Goal: Transaction & Acquisition: Subscribe to service/newsletter

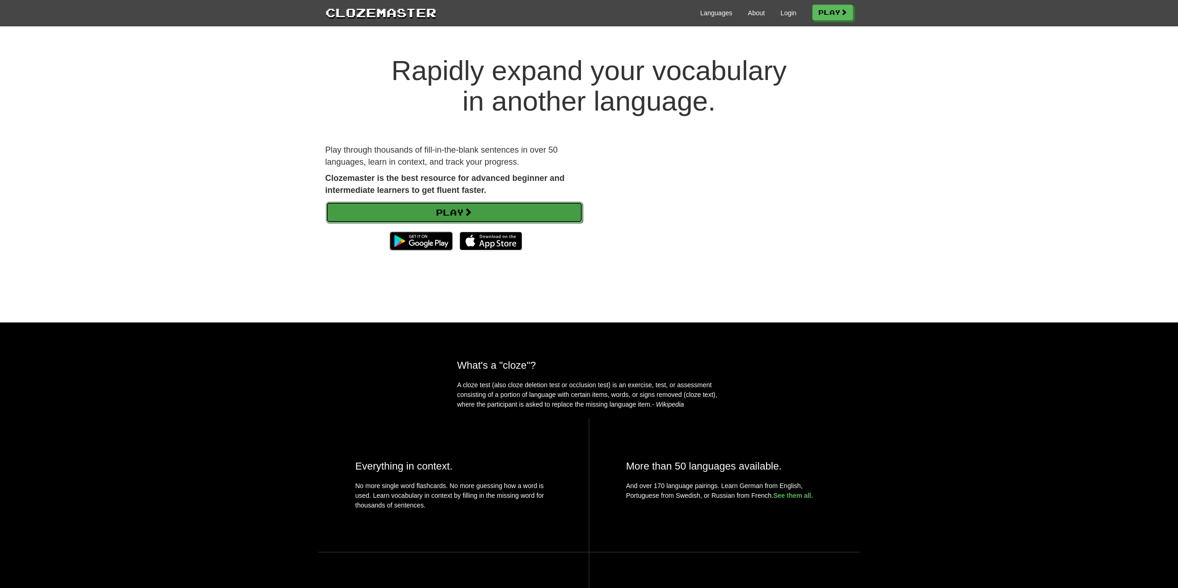
click at [468, 214] on span at bounding box center [468, 212] width 8 height 8
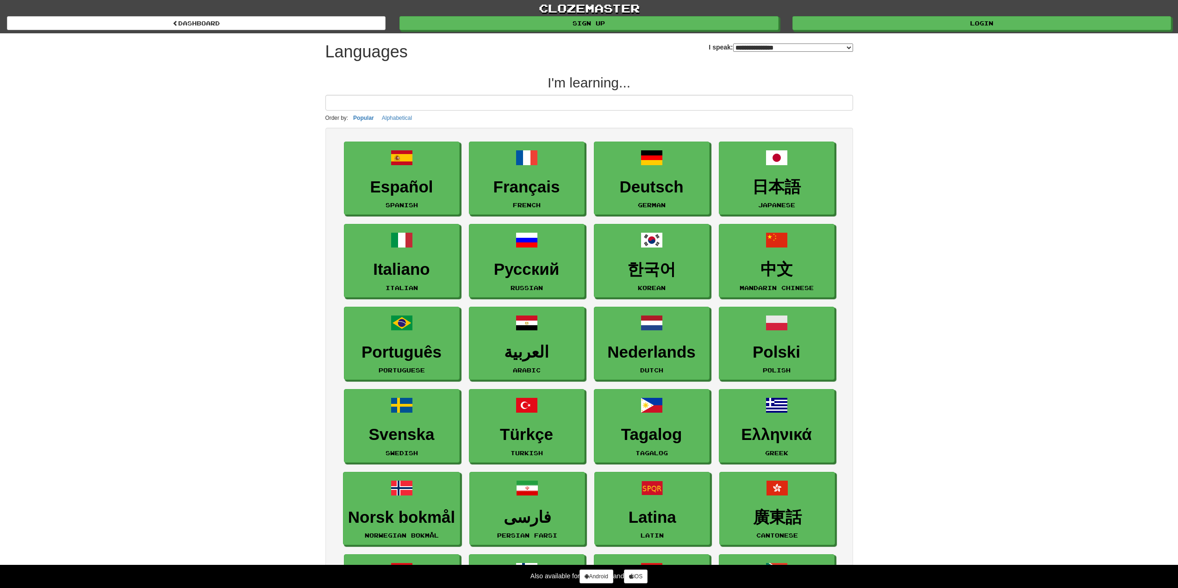
select select "*******"
click at [895, 18] on link "Login" at bounding box center [982, 24] width 379 height 14
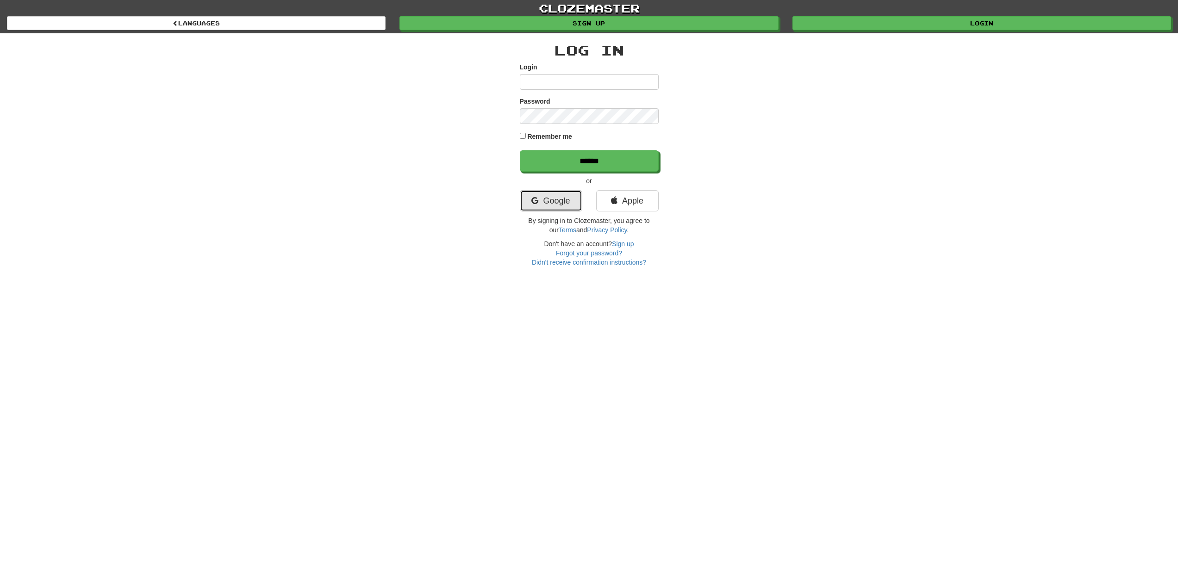
click at [569, 200] on link "Google" at bounding box center [551, 200] width 62 height 21
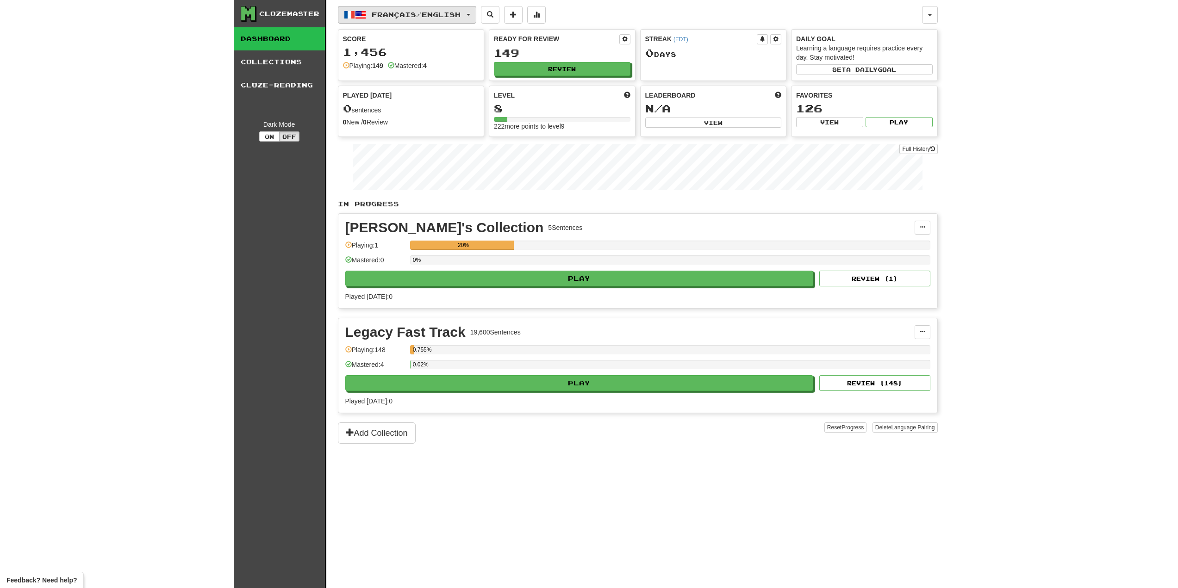
click at [468, 16] on button "Français / English" at bounding box center [407, 15] width 138 height 18
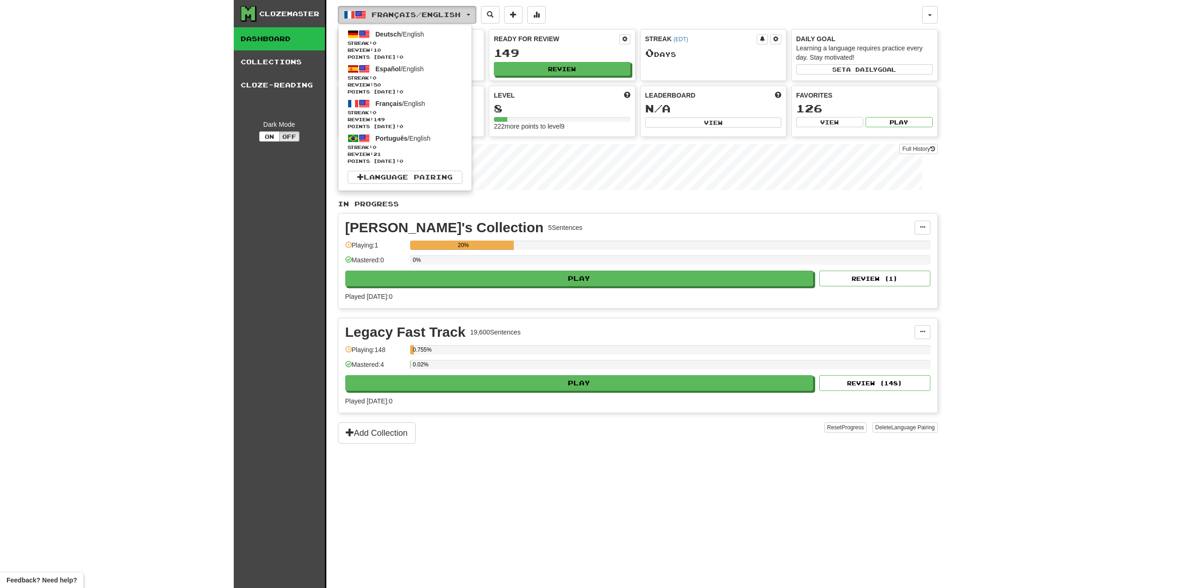
click at [440, 18] on span "Français / English" at bounding box center [416, 15] width 89 height 8
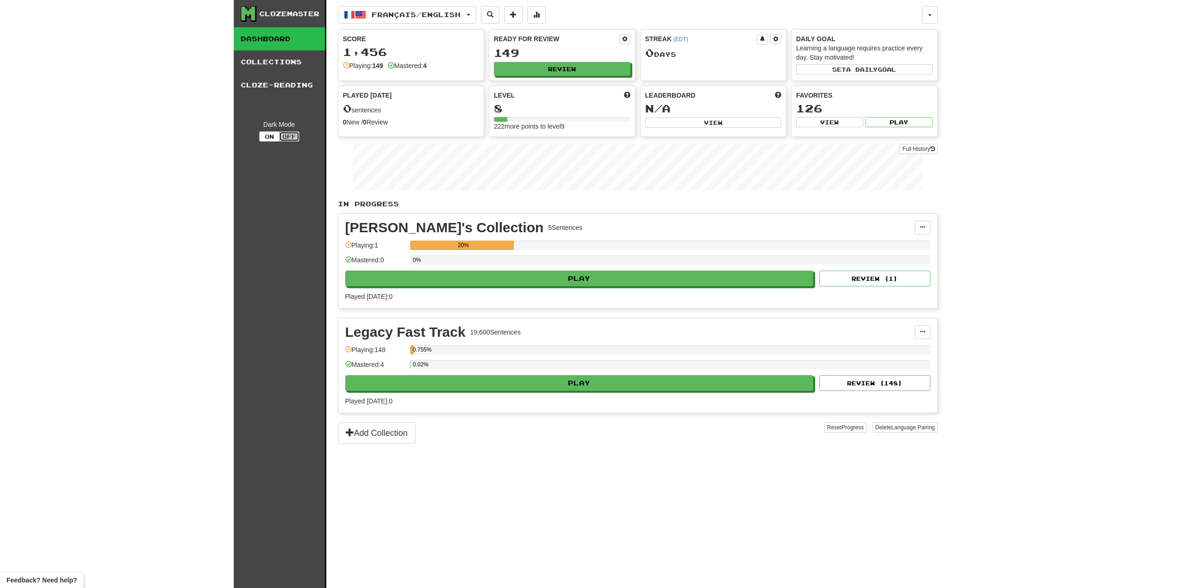
click at [289, 132] on button "Off" at bounding box center [289, 136] width 20 height 10
click at [275, 136] on button "On" at bounding box center [269, 136] width 20 height 10
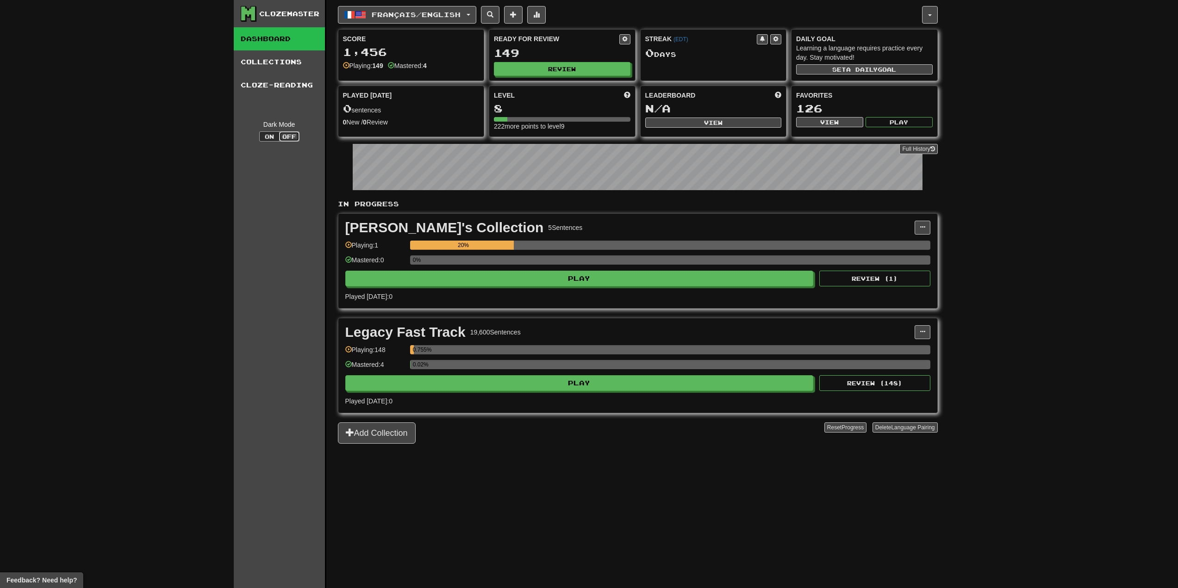
click at [287, 137] on button "Off" at bounding box center [289, 136] width 20 height 10
